Goal: Browse casually

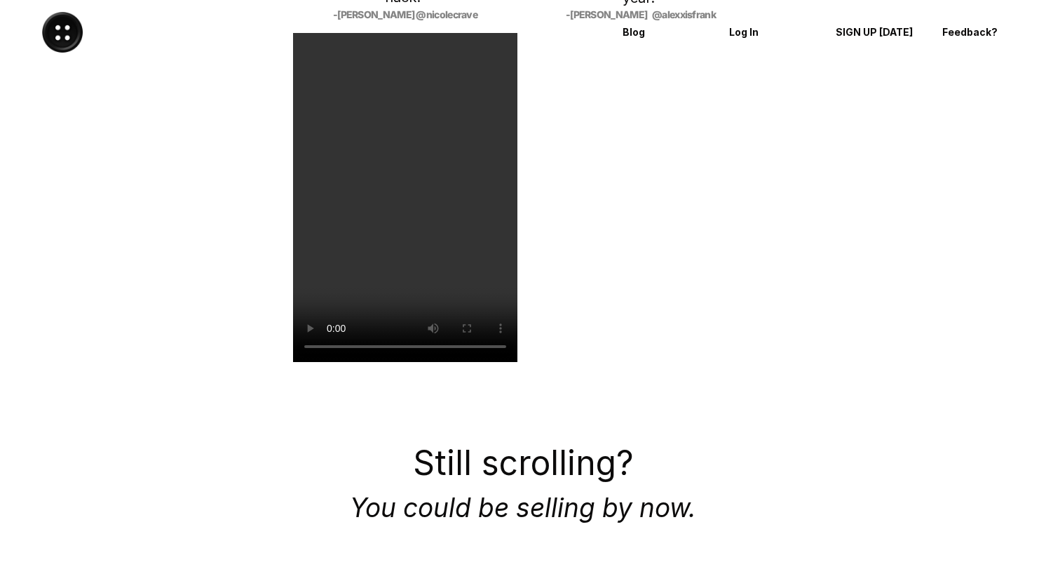
scroll to position [2200, 0]
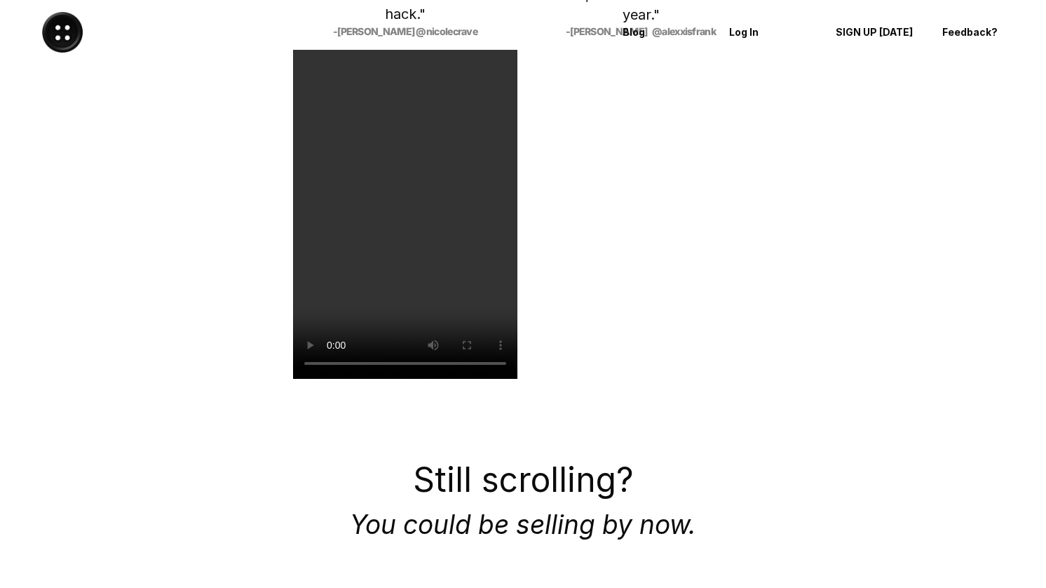
click at [623, 280] on video at bounding box center [641, 213] width 224 height 329
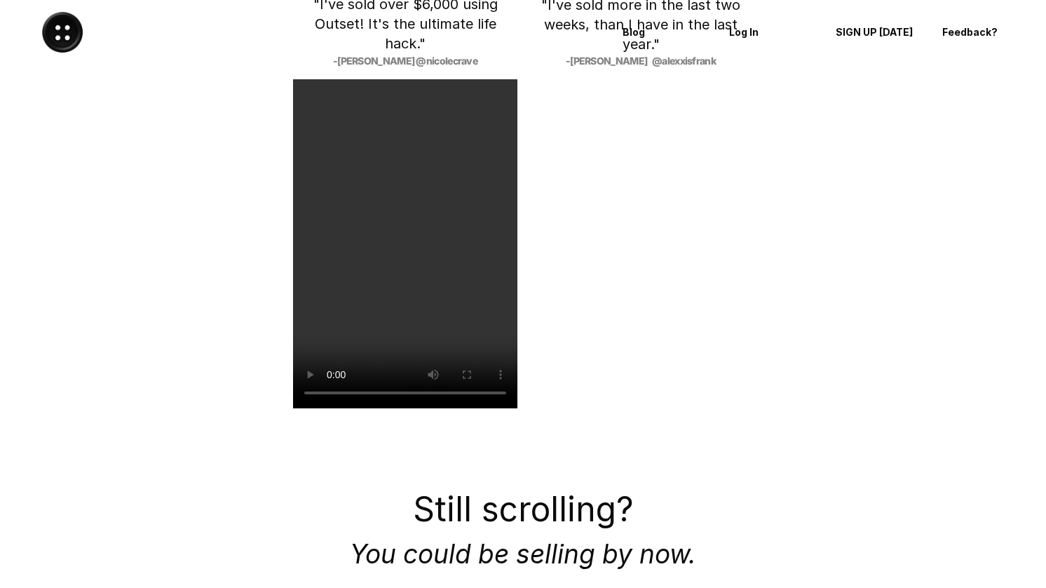
click at [462, 336] on video at bounding box center [405, 243] width 224 height 329
click at [414, 313] on video at bounding box center [405, 243] width 224 height 329
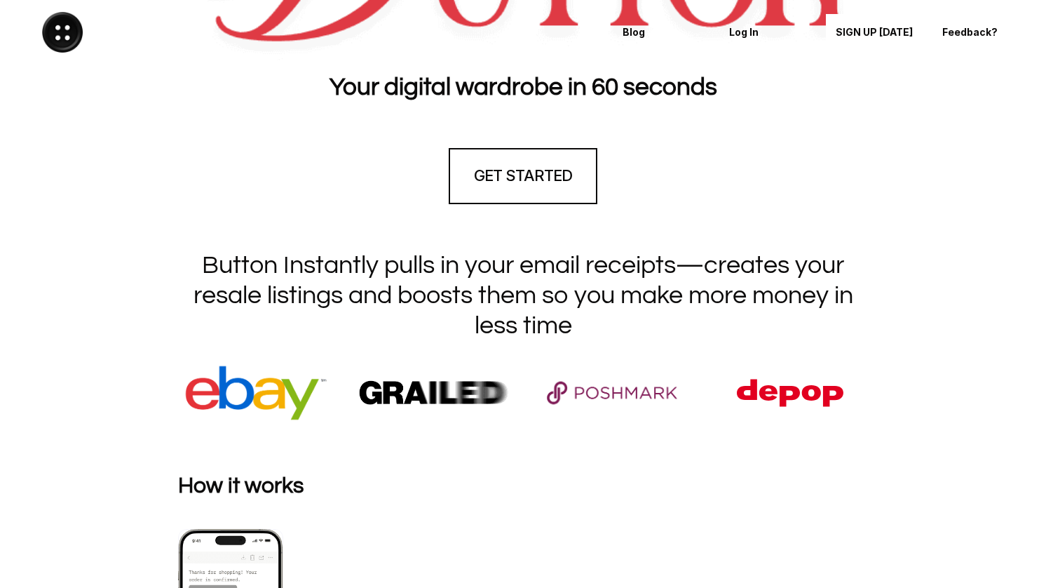
scroll to position [0, 0]
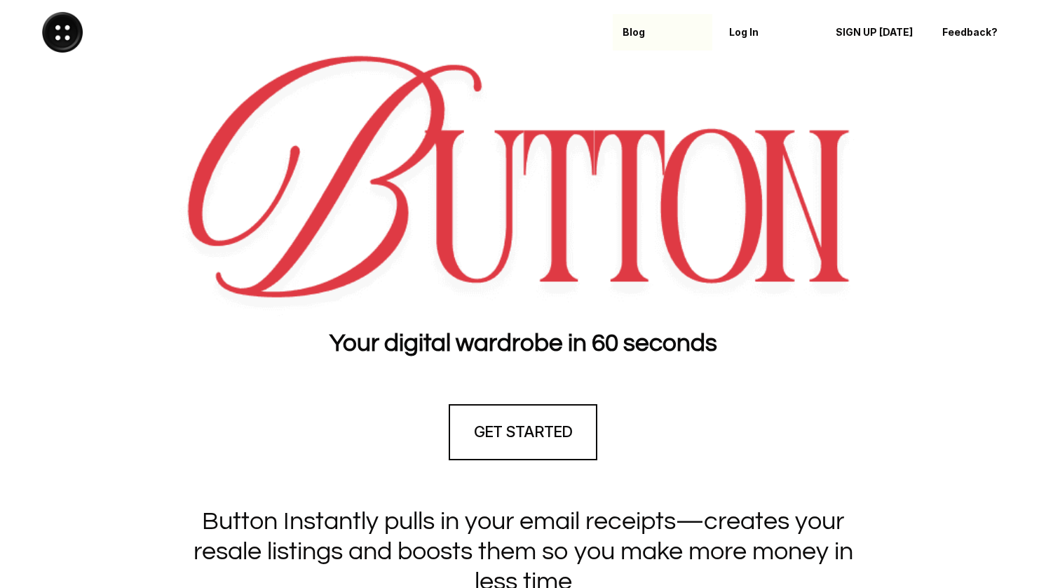
click at [637, 25] on div "Blog" at bounding box center [663, 32] width 80 height 22
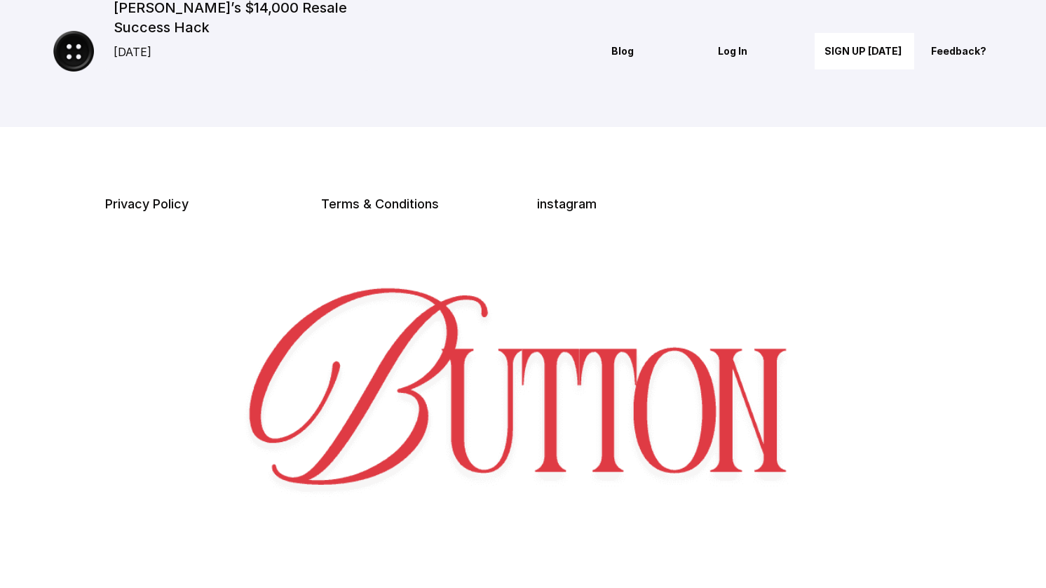
scroll to position [442, 0]
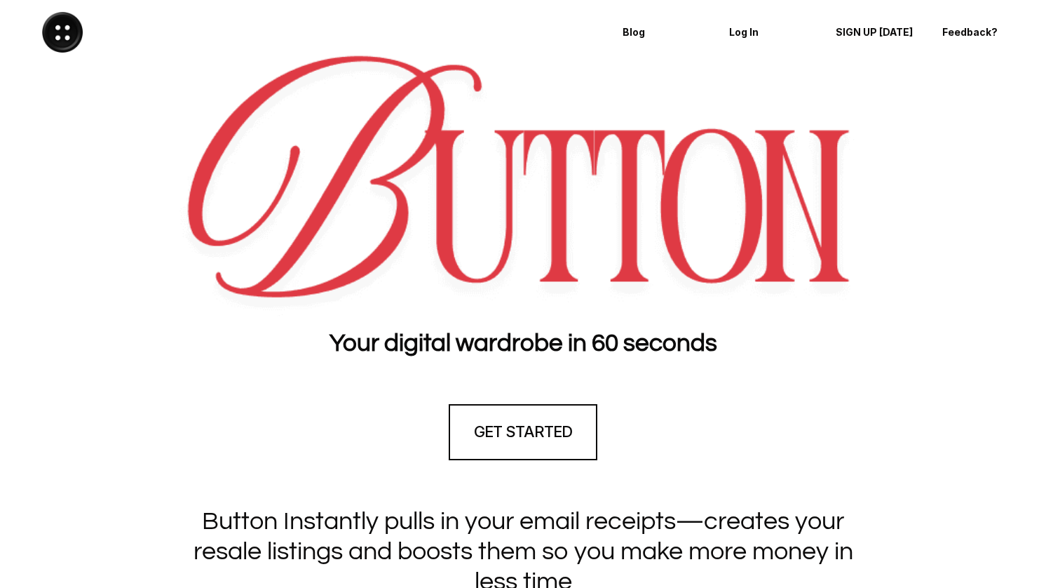
click at [74, 29] on img at bounding box center [62, 32] width 41 height 41
click at [50, 41] on img at bounding box center [62, 32] width 41 height 41
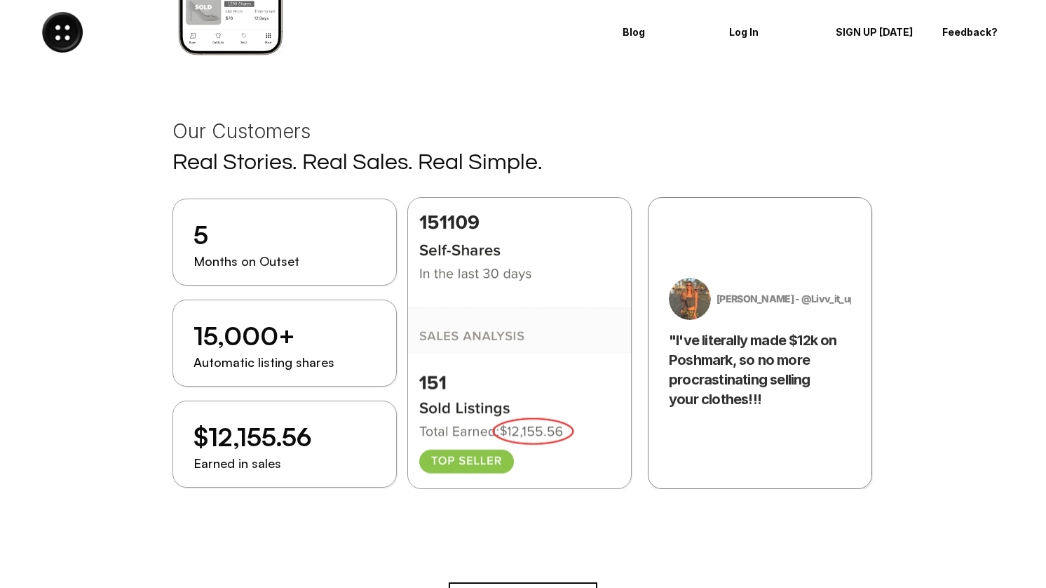
scroll to position [1620, 0]
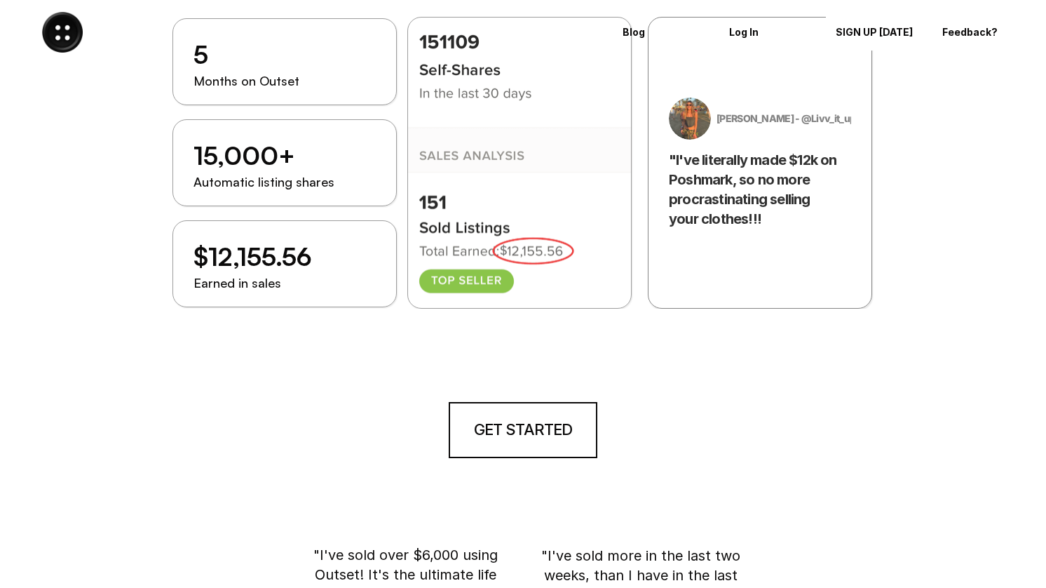
click at [59, 39] on img at bounding box center [62, 32] width 41 height 41
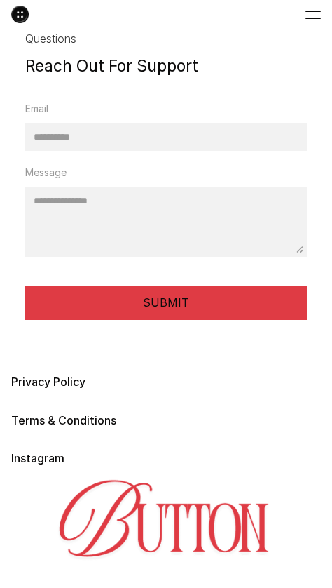
scroll to position [4058, 0]
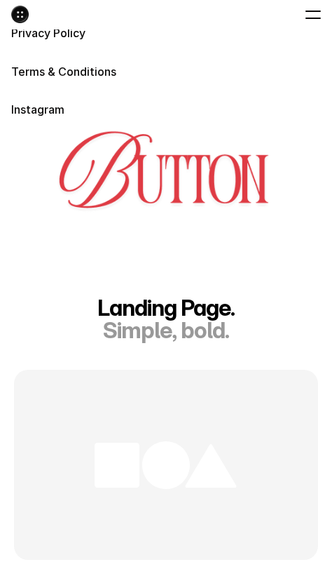
click at [137, 502] on div at bounding box center [166, 465] width 304 height 190
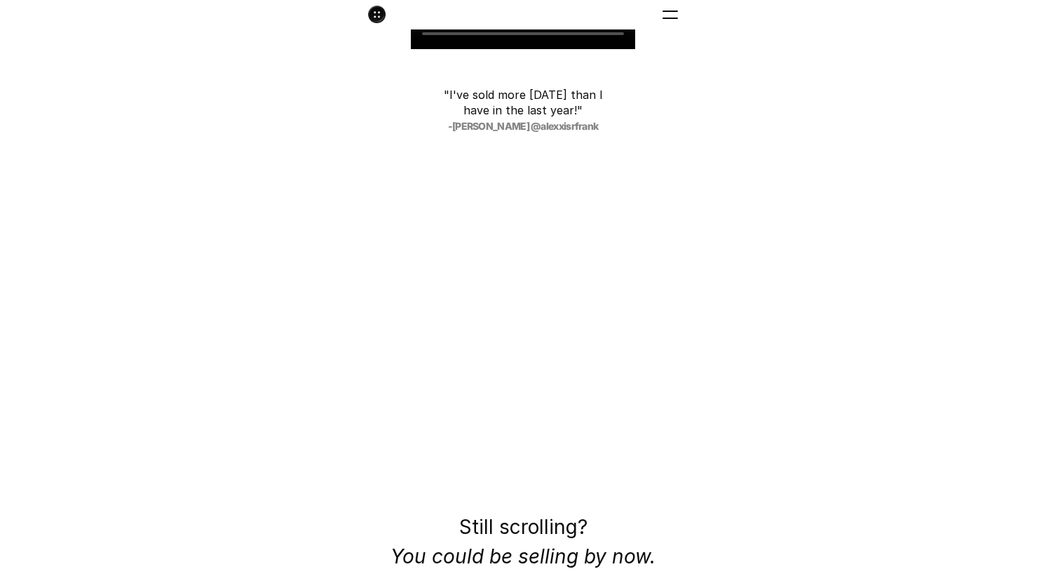
scroll to position [2575, 0]
